Goal: Task Accomplishment & Management: Complete application form

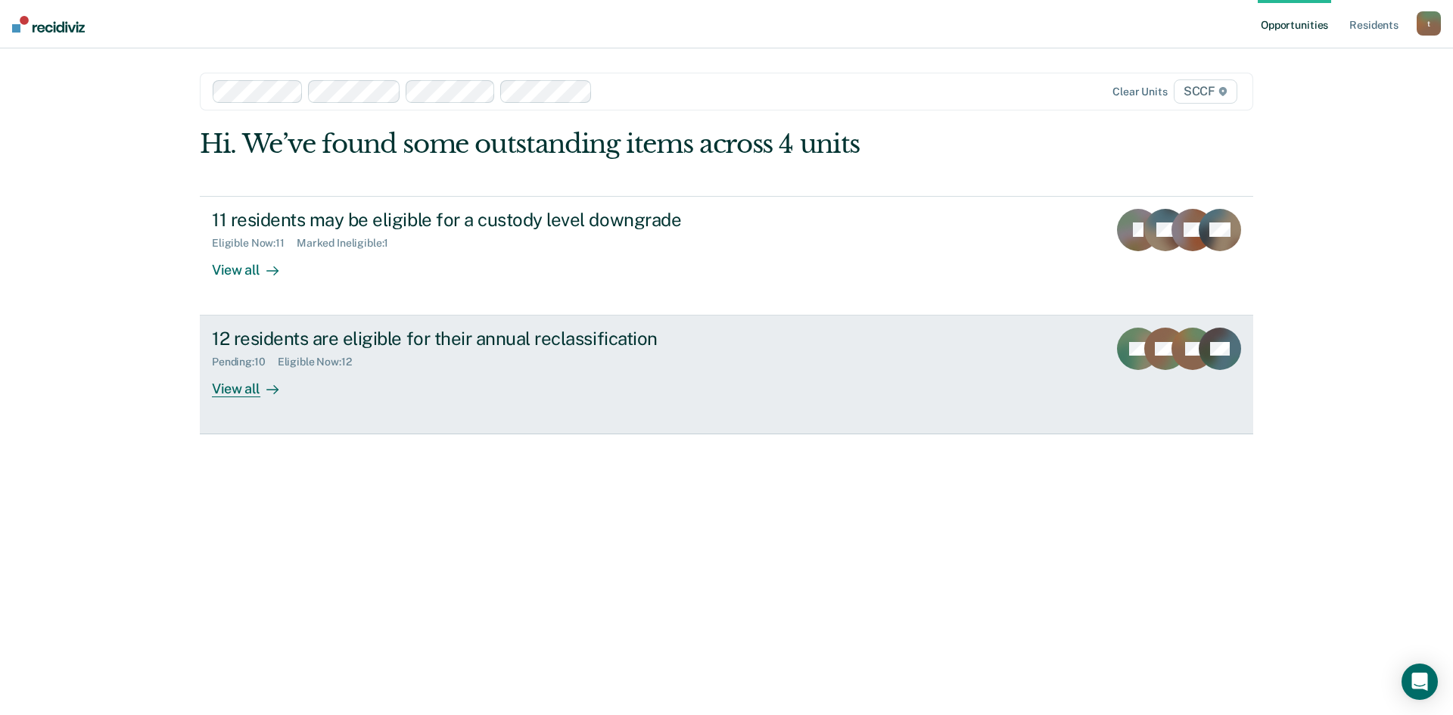
click at [452, 362] on div "Pending : 10 Eligible Now : 12" at bounding box center [477, 359] width 531 height 19
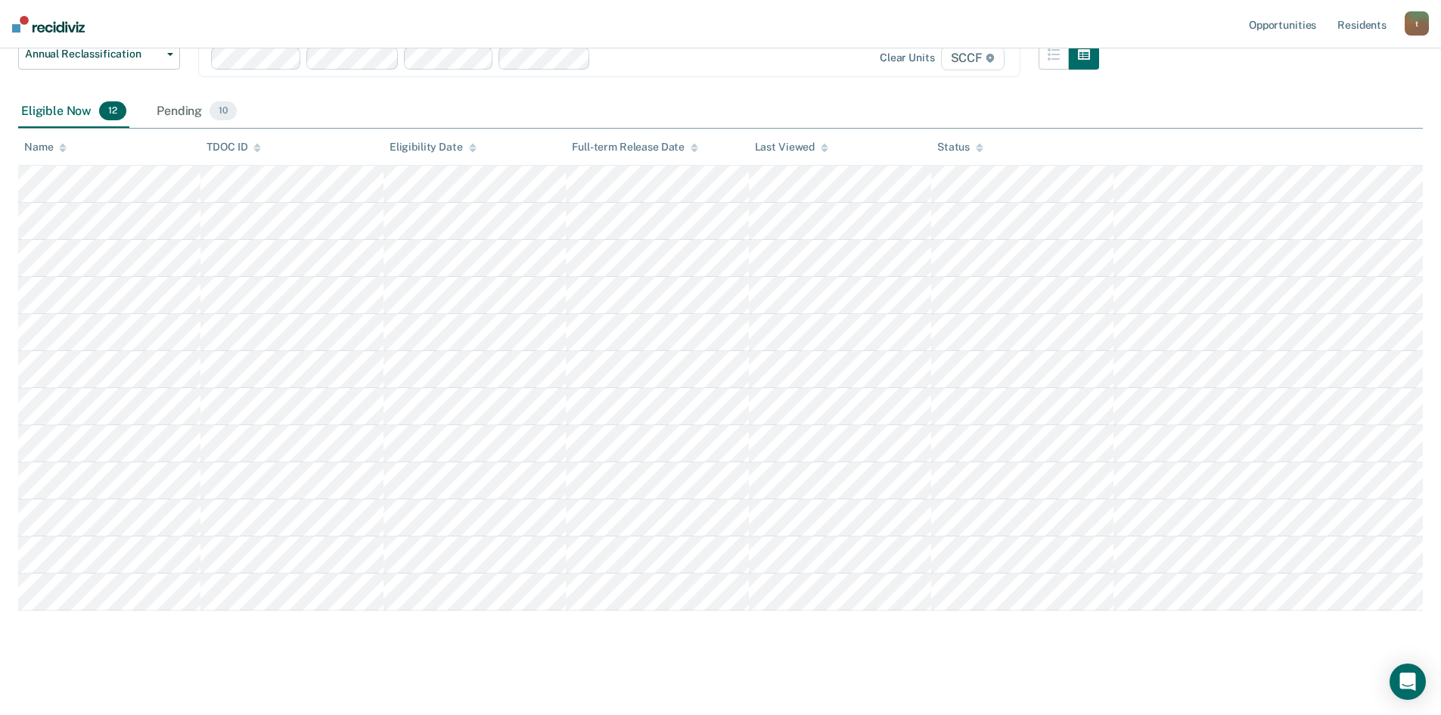
scroll to position [139, 0]
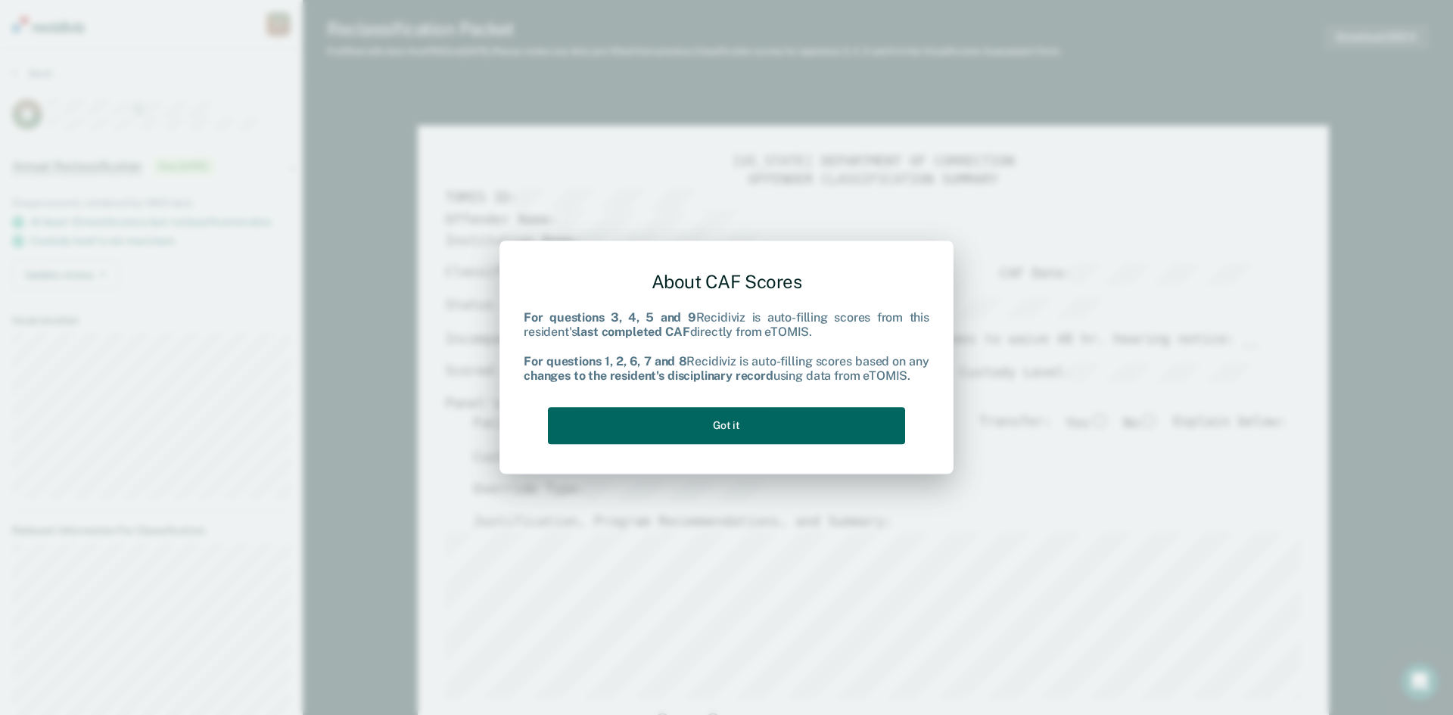
click at [868, 439] on button "Got it" at bounding box center [726, 425] width 357 height 37
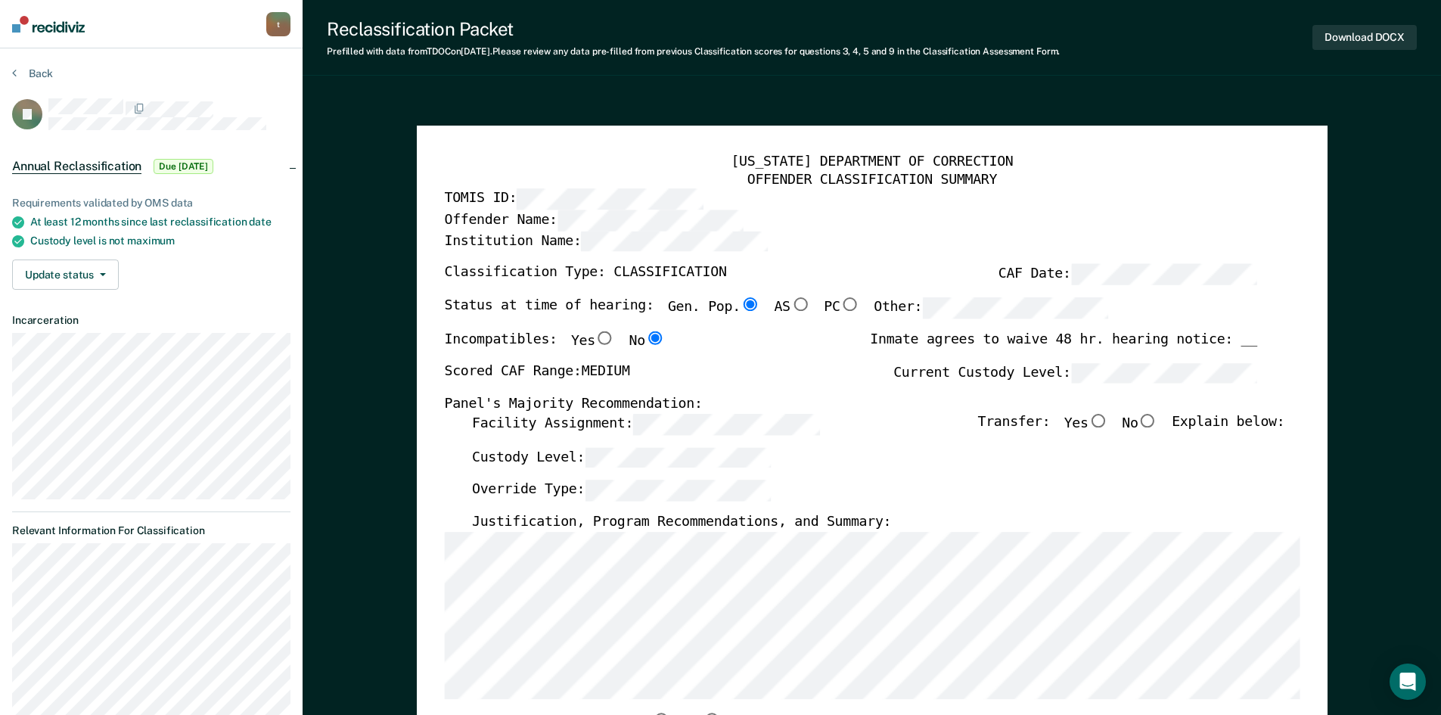
click at [1158, 428] on label "No" at bounding box center [1140, 424] width 36 height 21
click at [1158, 428] on input "No" at bounding box center [1148, 421] width 20 height 14
type textarea "x"
radio input "true"
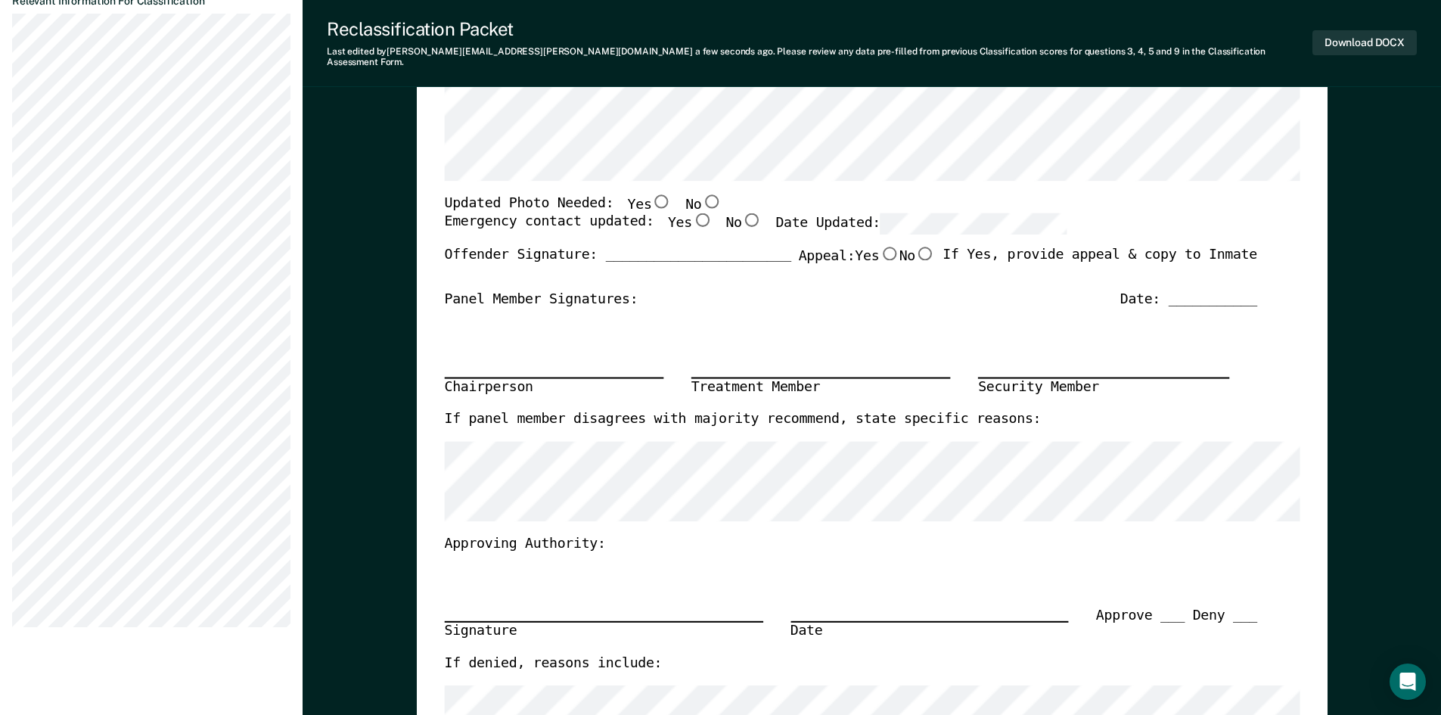
scroll to position [605, 0]
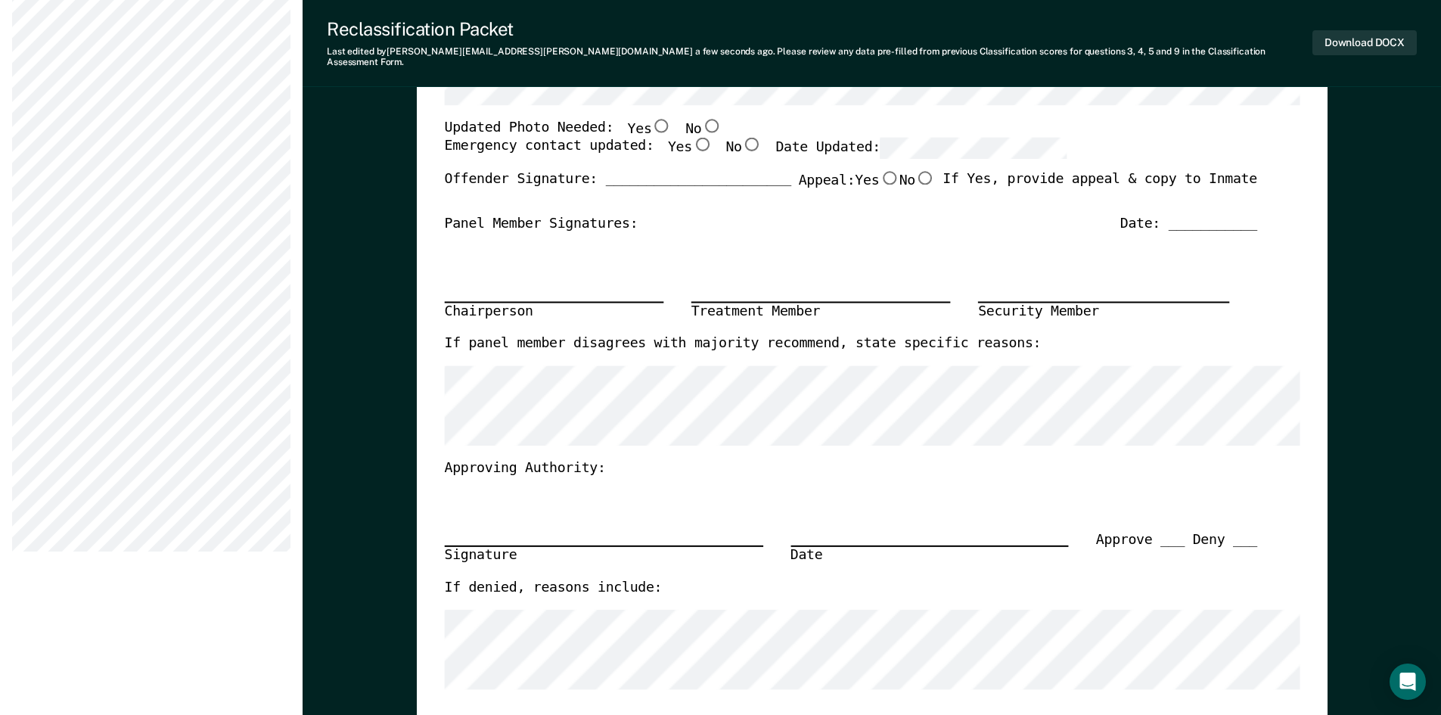
click at [651, 120] on input "Yes" at bounding box center [661, 125] width 20 height 14
type textarea "x"
radio input "true"
click at [692, 138] on input "Yes" at bounding box center [702, 145] width 20 height 14
type textarea "x"
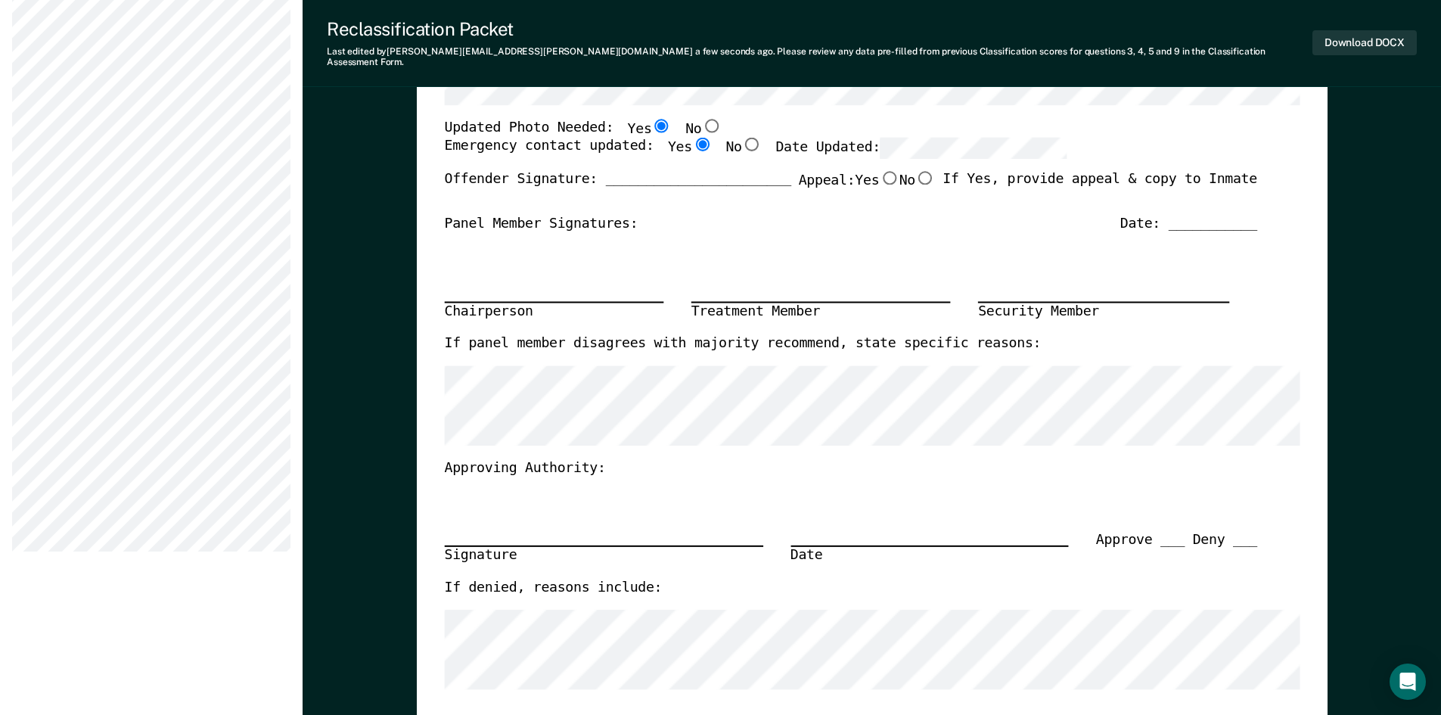
radio input "true"
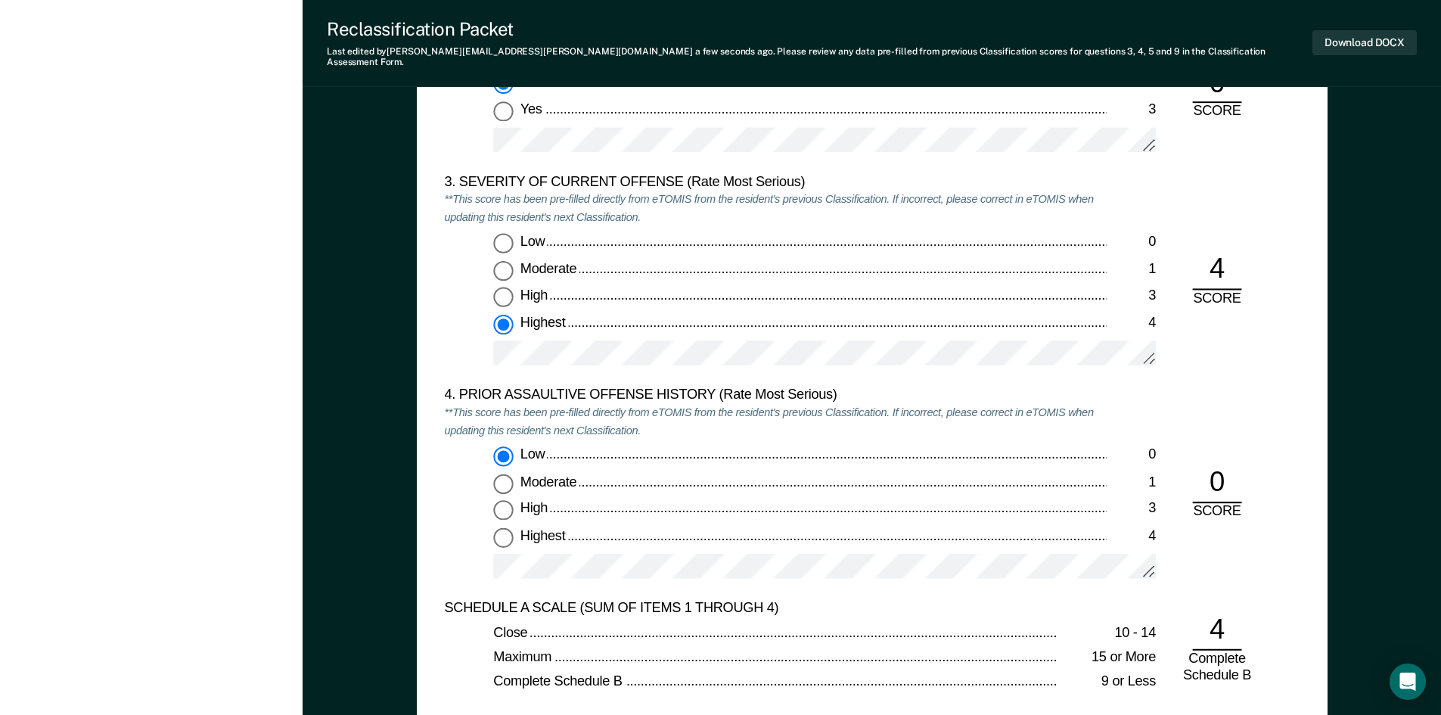
scroll to position [1892, 0]
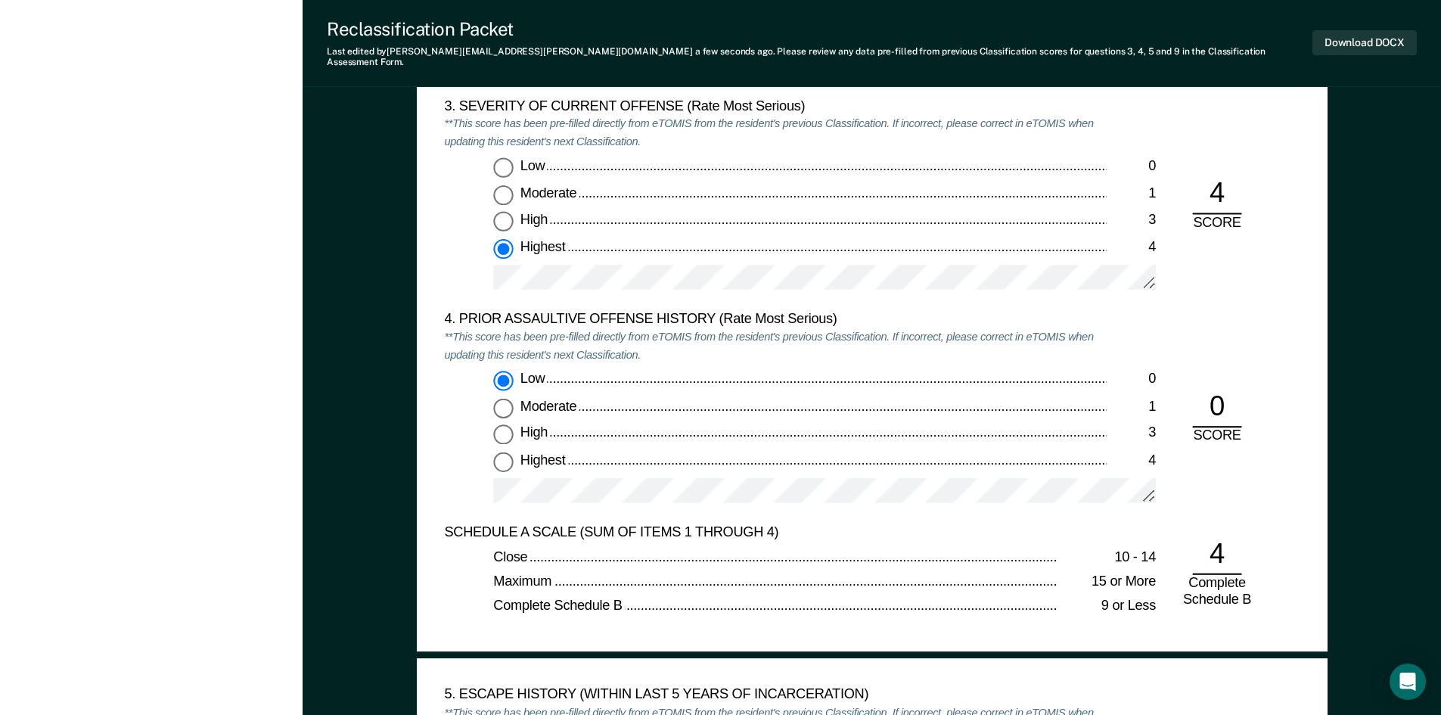
type textarea "x"
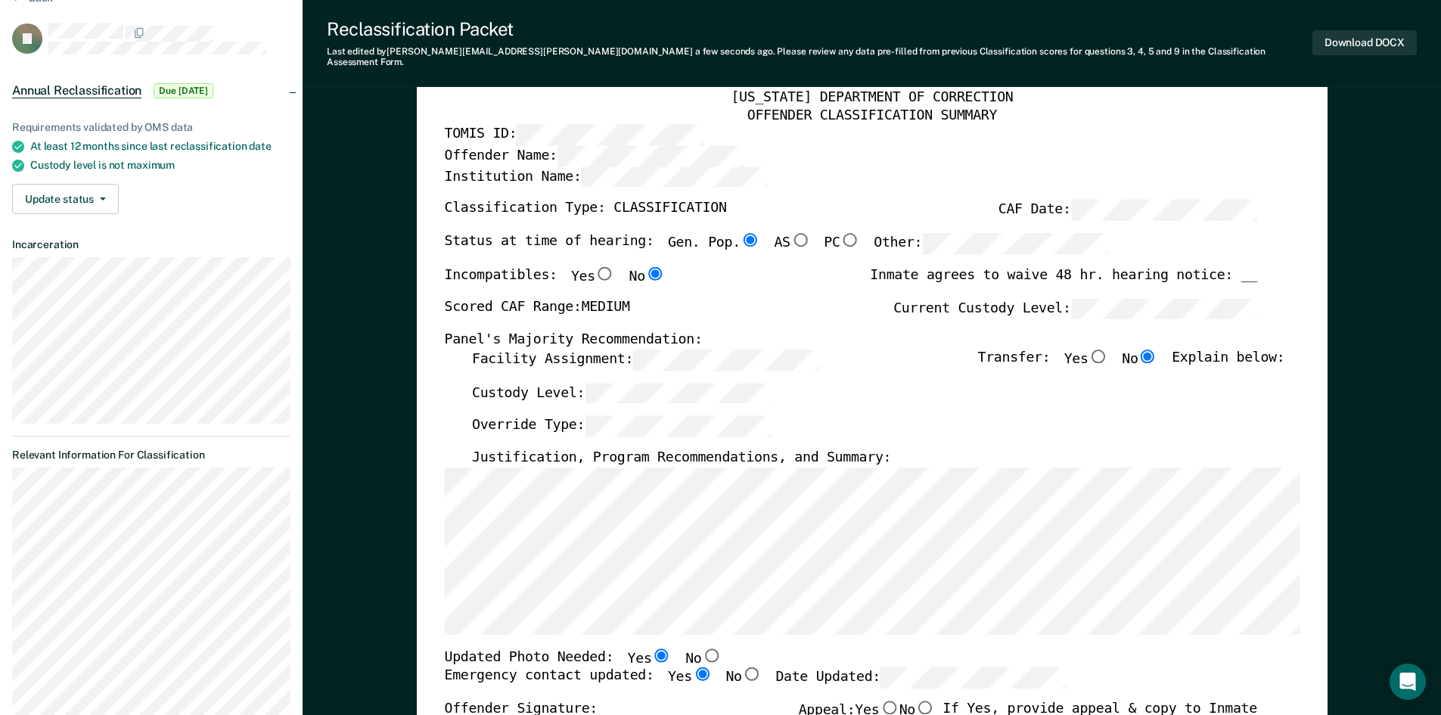
scroll to position [0, 0]
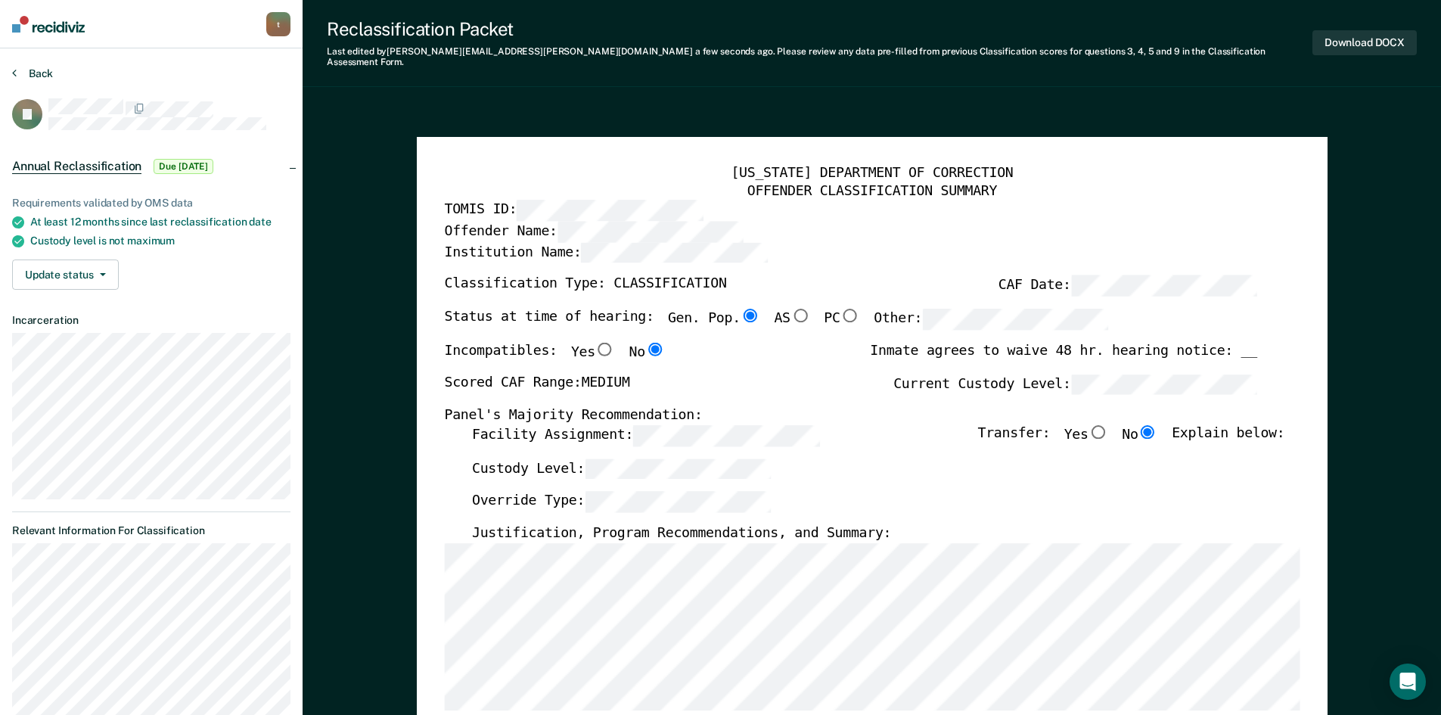
click at [36, 77] on button "Back" at bounding box center [32, 74] width 41 height 14
